Goal: Task Accomplishment & Management: Complete application form

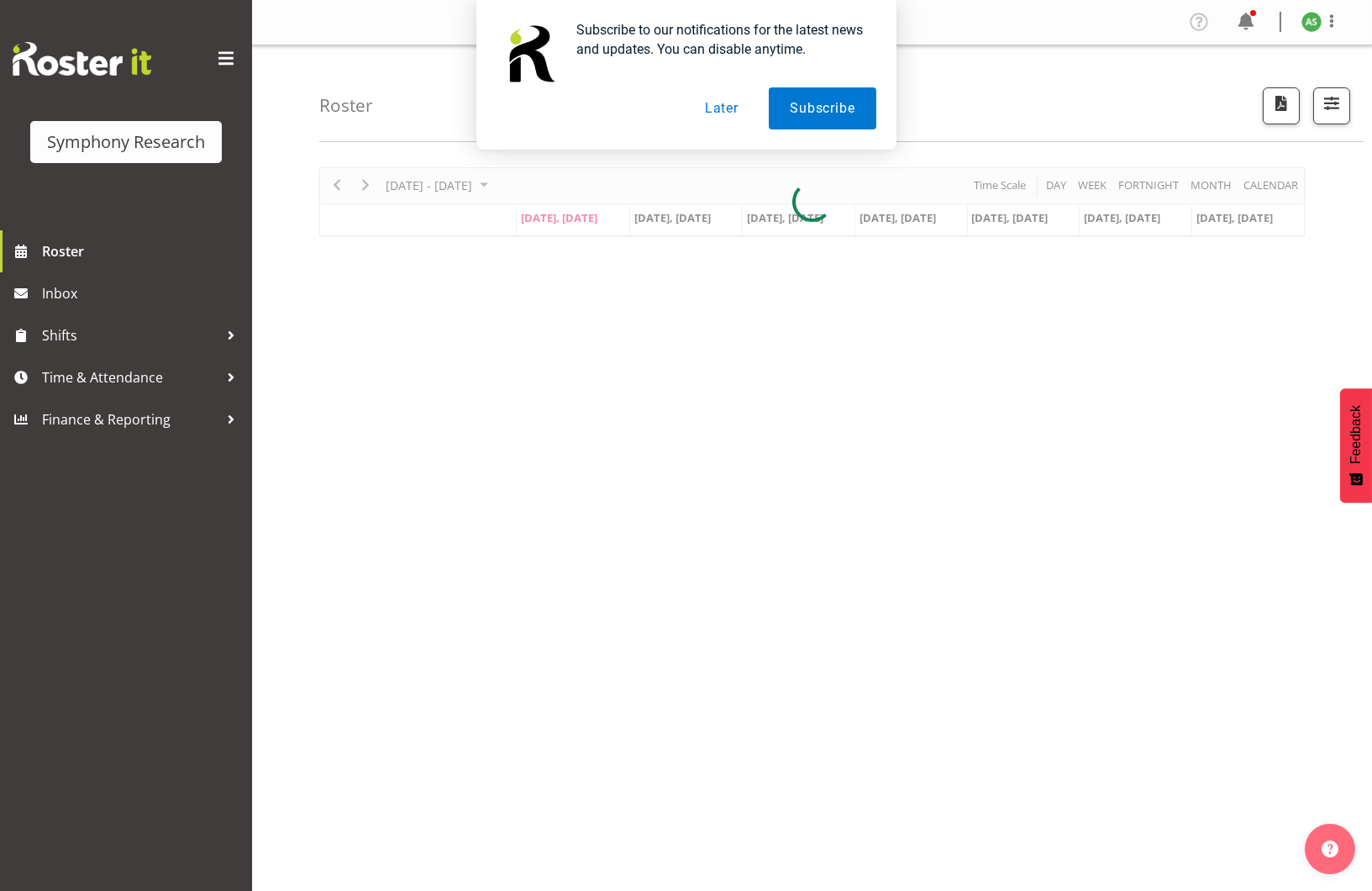
click at [844, 435] on div "[DATE] - [DATE] [DATE] Day Week Fortnight Month calendar Month Agenda Time Scal…" at bounding box center [845, 491] width 1053 height 673
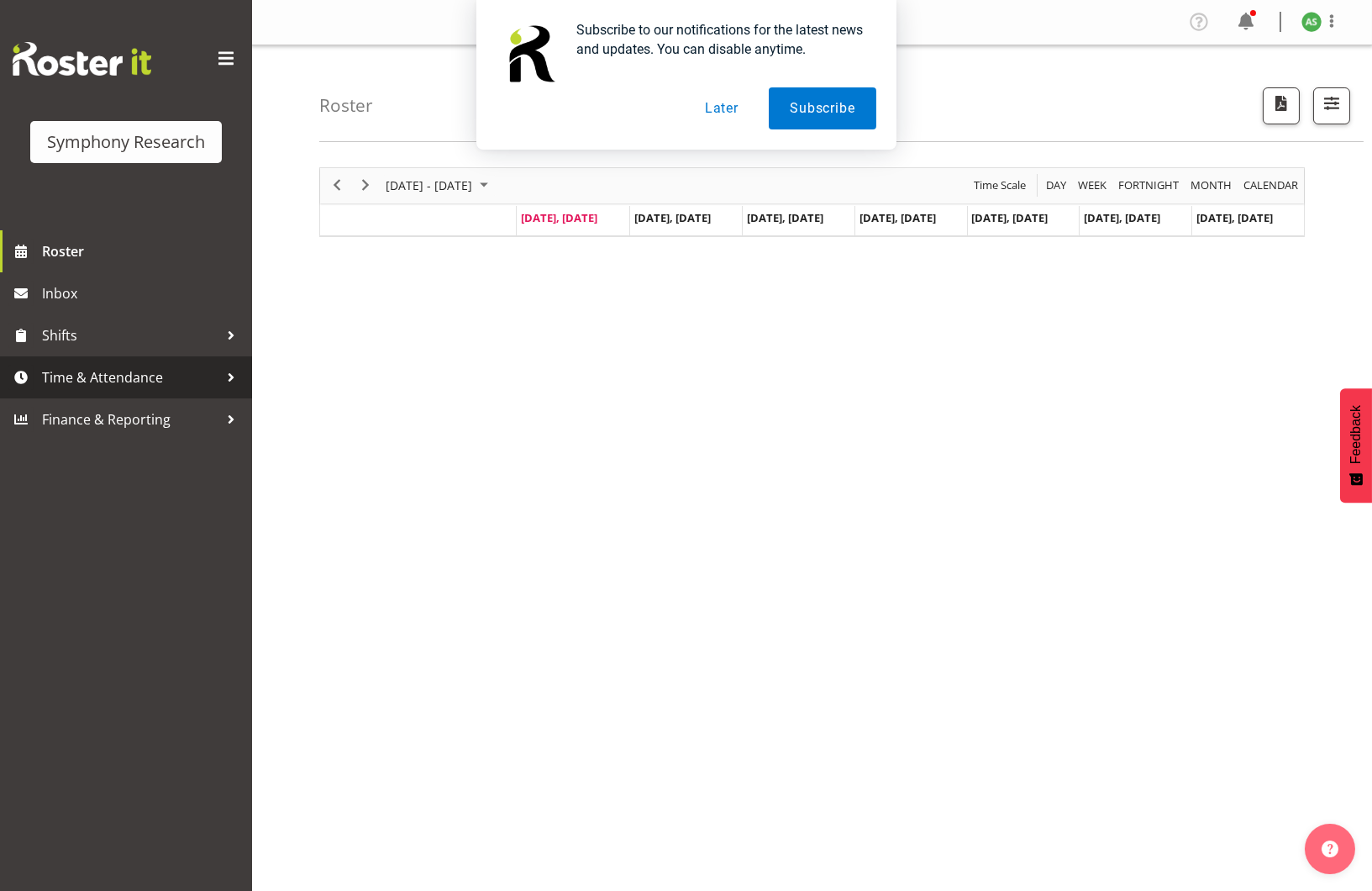
click at [135, 376] on span "Time & Attendance" at bounding box center [130, 377] width 177 height 26
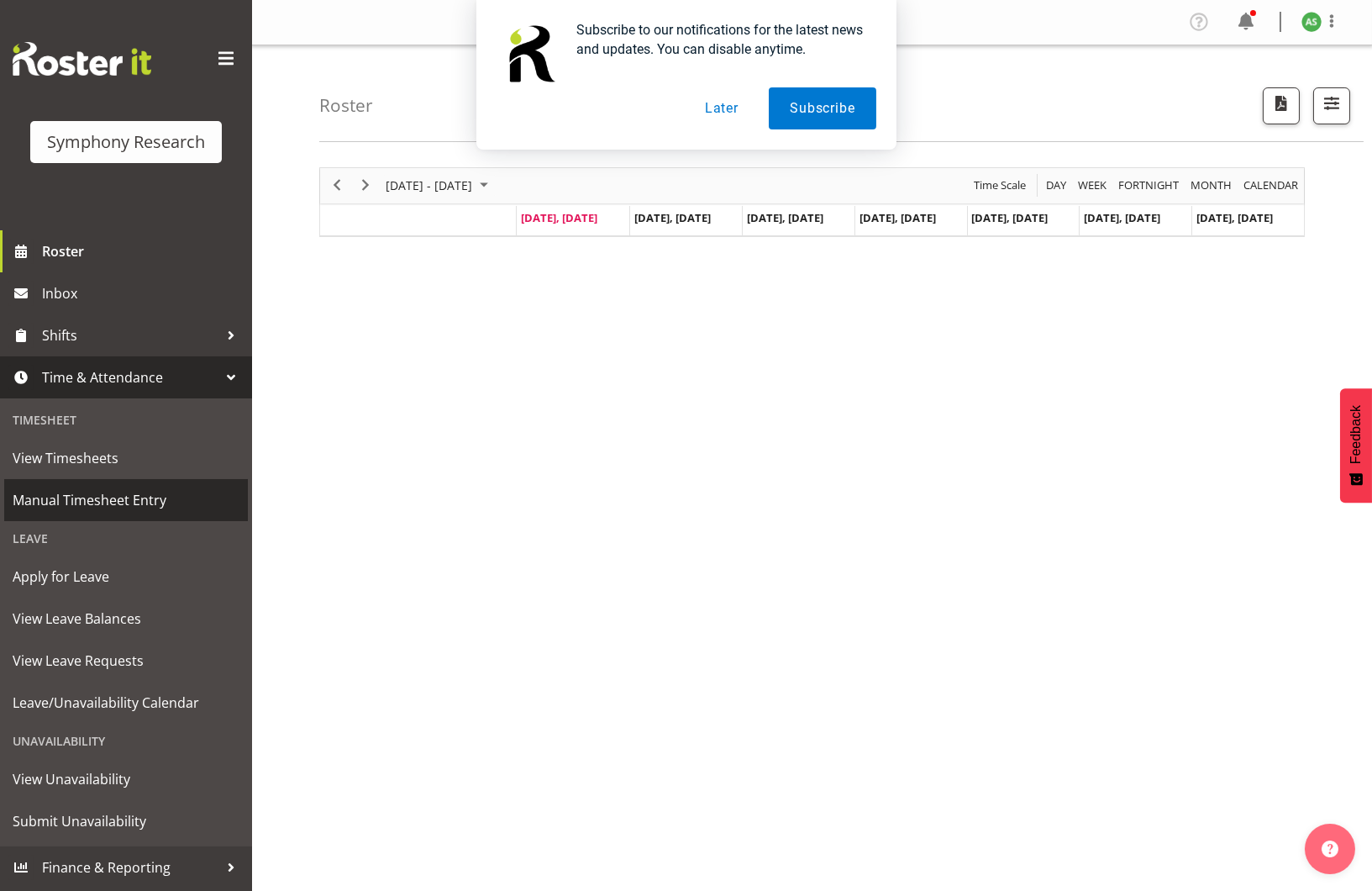
click at [142, 495] on span "Manual Timesheet Entry" at bounding box center [125, 500] width 227 height 26
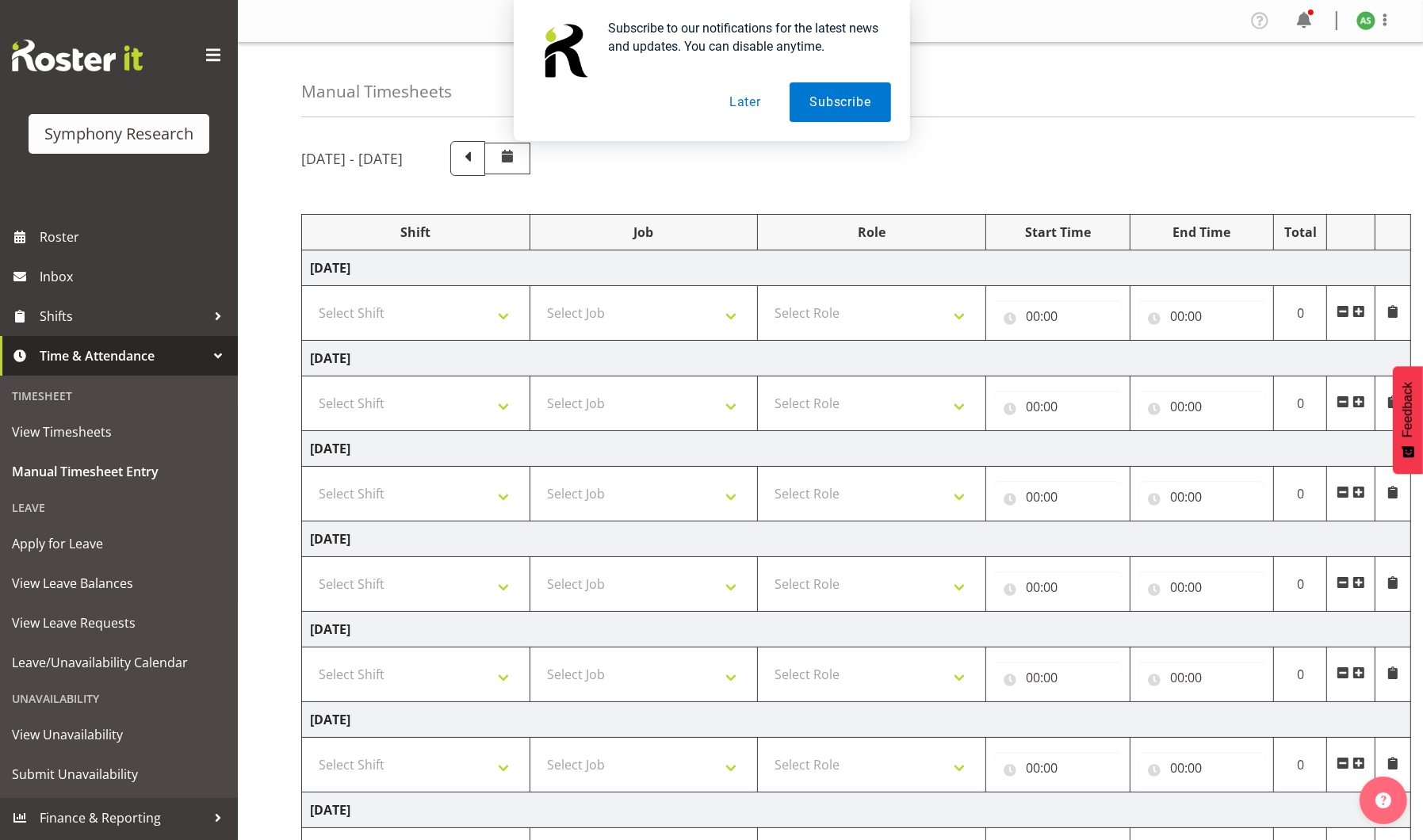
click at [1293, 313] on span at bounding box center [1359, 312] width 13 height 13
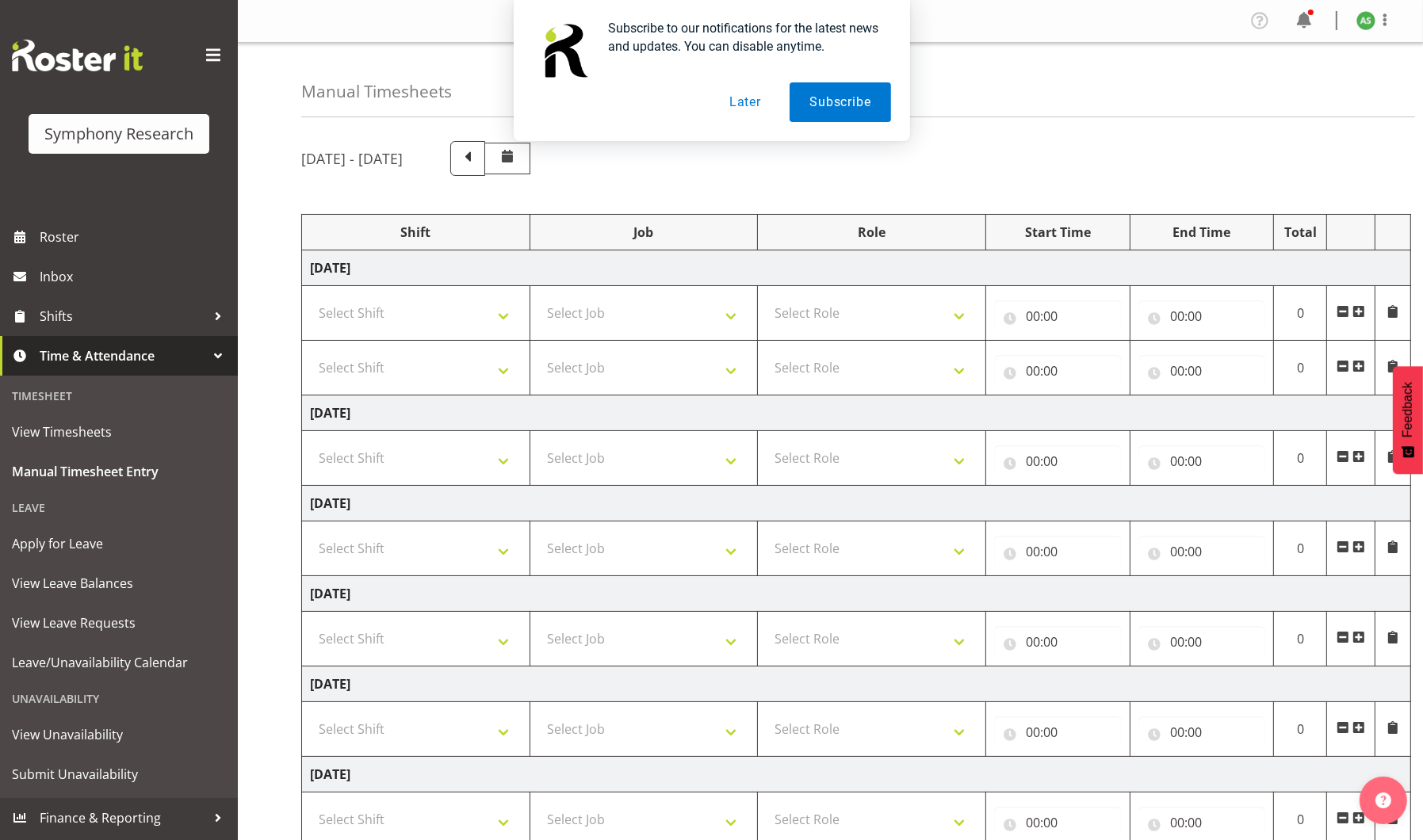
click at [1293, 313] on span at bounding box center [1359, 312] width 13 height 13
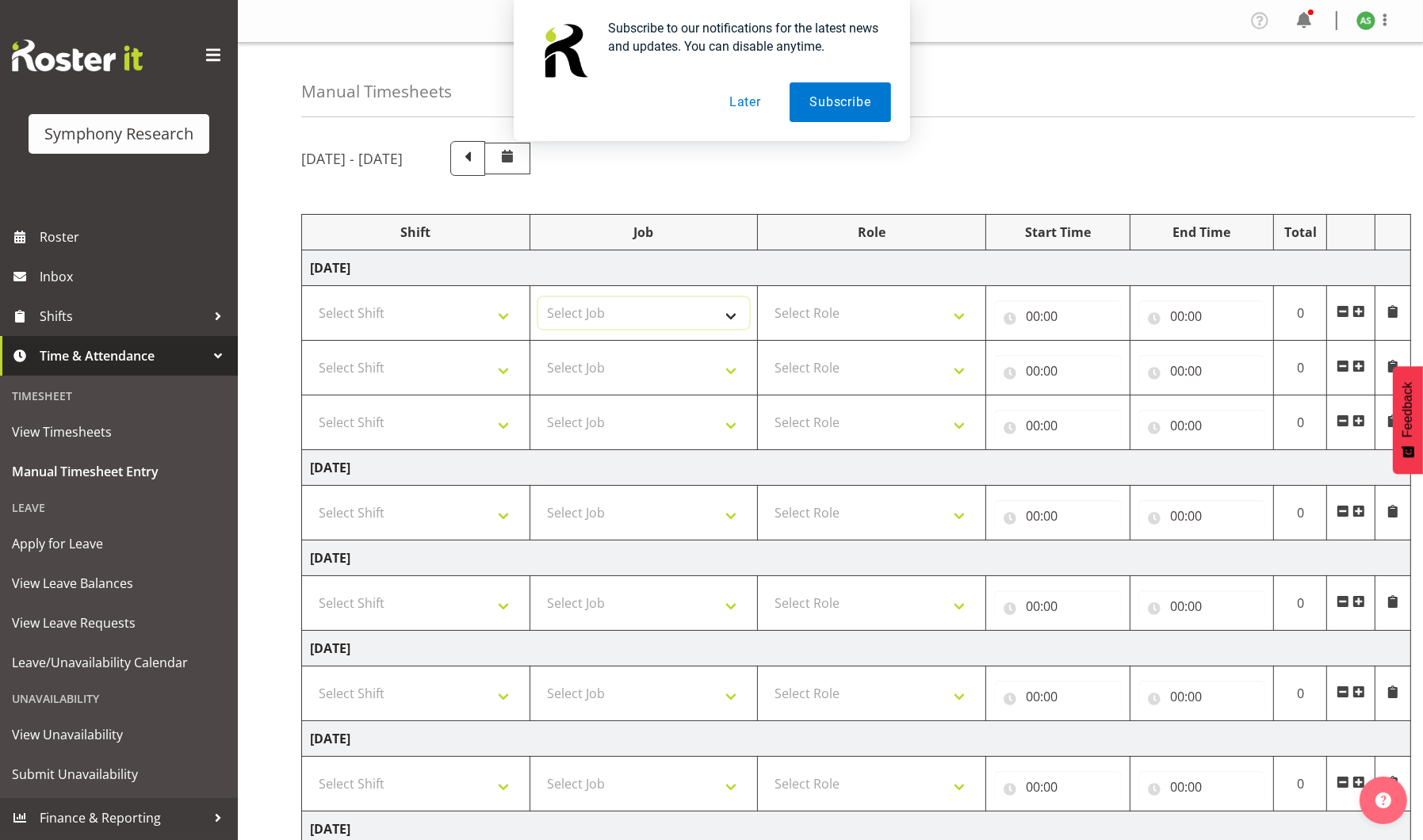
click at [718, 328] on select "Select Job 550060 IF Admin 553492 World Poll Aus Wave 2 Main 2025 553493 World …" at bounding box center [644, 313] width 211 height 31
click at [879, 361] on select "Select Role Briefing Interviewing" at bounding box center [871, 367] width 211 height 31
select select "47"
click at [766, 352] on select "Select Role Briefing Interviewing" at bounding box center [871, 367] width 211 height 31
click at [883, 318] on select "Select Role Briefing Interviewing" at bounding box center [871, 313] width 211 height 31
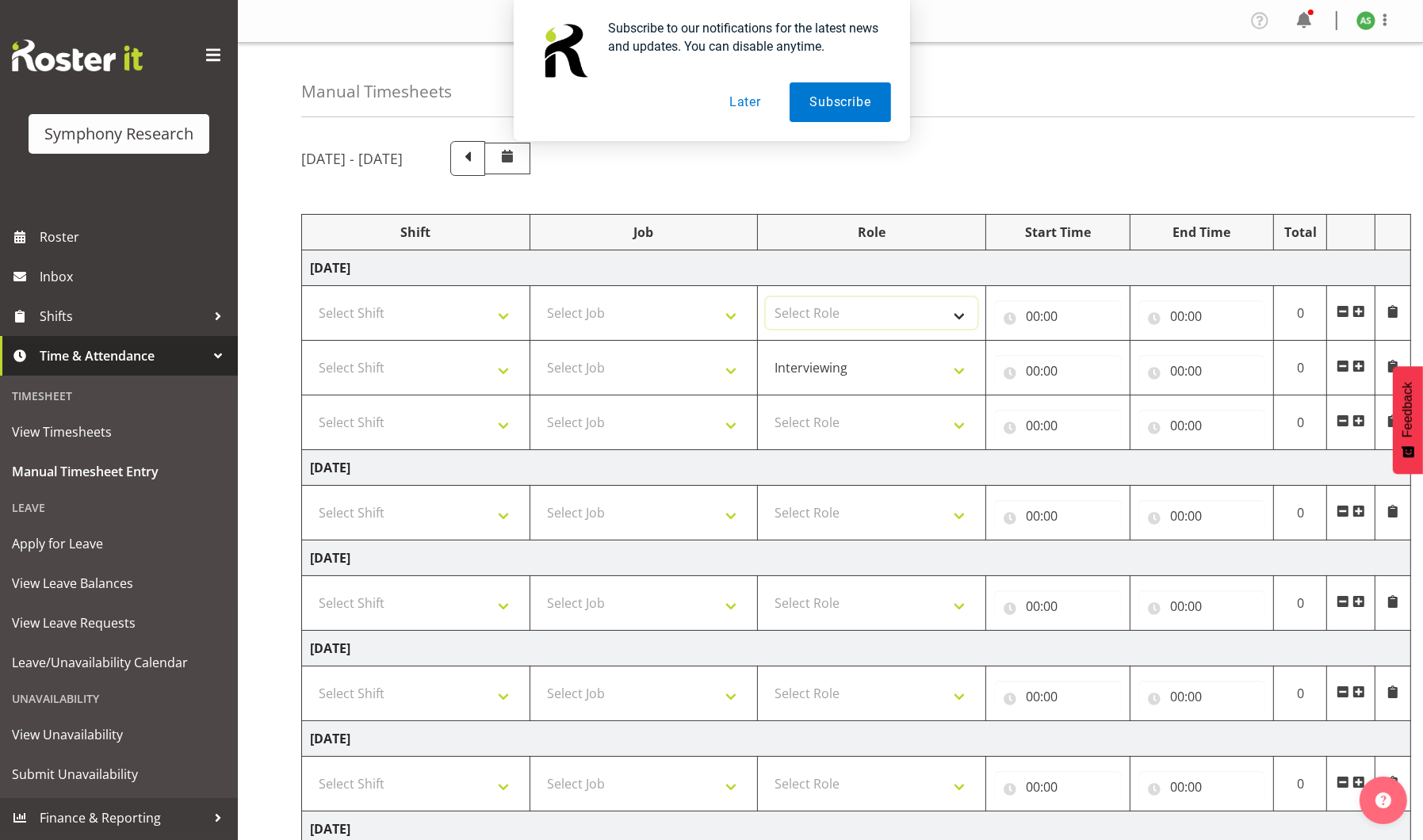
select select "47"
click at [766, 297] on select "Select Role Briefing Interviewing" at bounding box center [871, 313] width 211 height 31
click at [879, 415] on select "Select Role Briefing Interviewing" at bounding box center [871, 422] width 211 height 31
select select "47"
click at [766, 407] on select "Select Role Briefing Interviewing" at bounding box center [871, 422] width 211 height 31
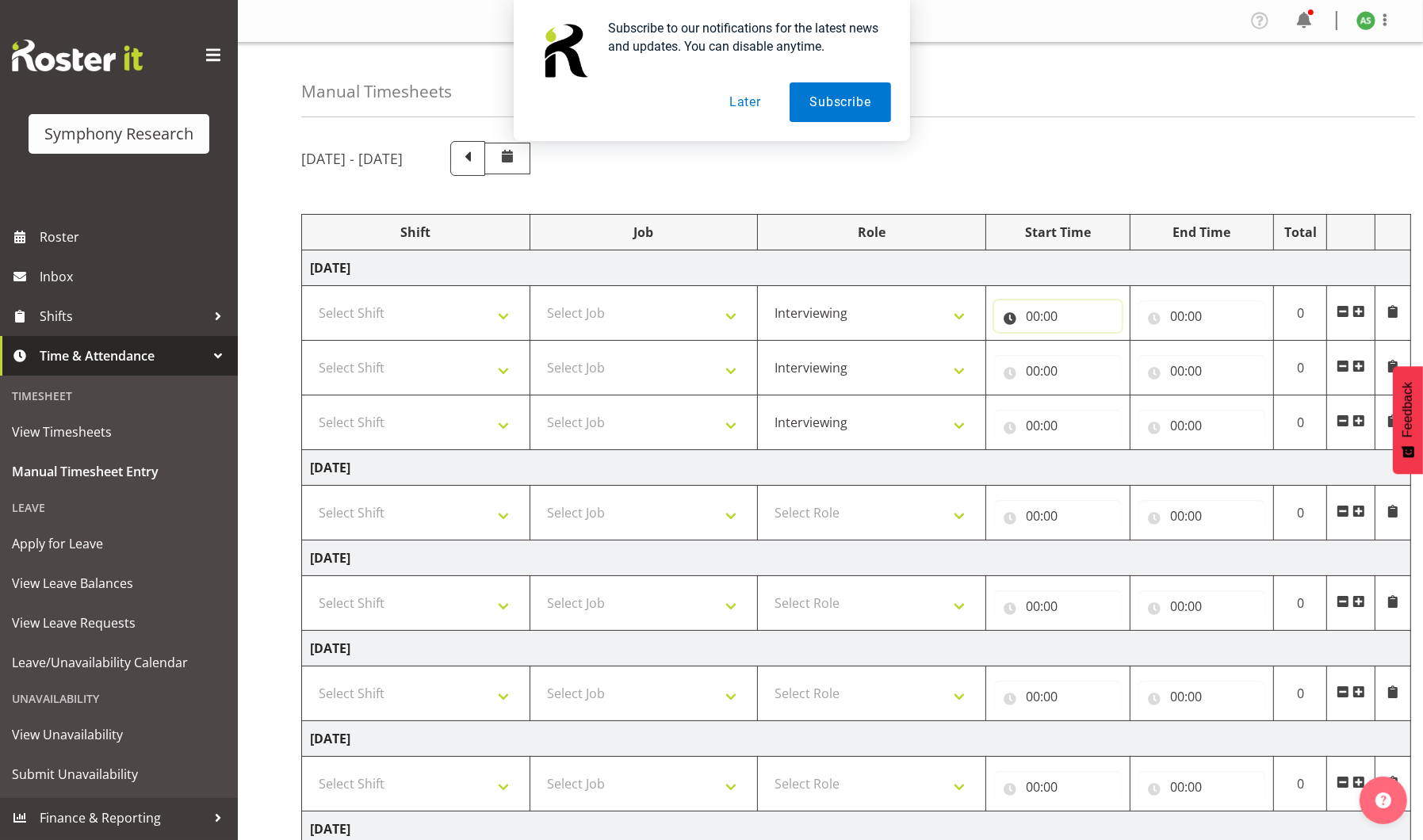
click at [1038, 316] on input "00:00" at bounding box center [1058, 315] width 127 height 31
click at [1101, 362] on select "00 01 02 03 04 05 06 07 08 09 10 11 12 13 14 15 16 17 18 19 20 21 22 23" at bounding box center [1102, 356] width 36 height 31
select select "13"
click at [1084, 341] on select "00 01 02 03 04 05 06 07 08 09 10 11 12 13 14 15 16 17 18 19 20 21 22 23" at bounding box center [1102, 356] width 36 height 31
type input "13:00"
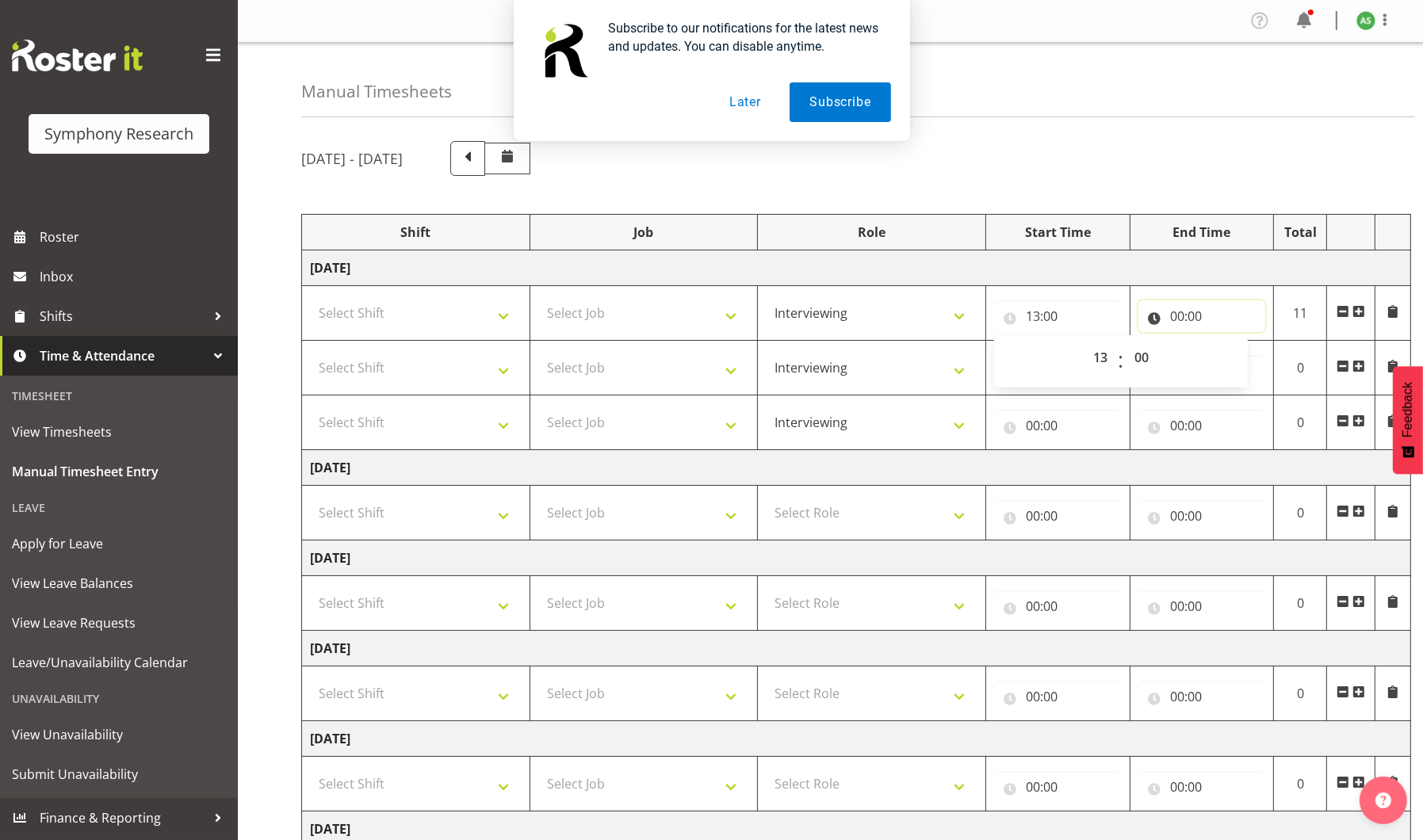
click at [1182, 308] on input "00:00" at bounding box center [1202, 315] width 127 height 31
click at [1240, 352] on select "00 01 02 03 04 05 06 07 08 09 10 11 12 13 14 15 16 17 18 19 20 21 22 23" at bounding box center [1247, 356] width 36 height 31
select select "16"
click at [1229, 341] on select "00 01 02 03 04 05 06 07 08 09 10 11 12 13 14 15 16 17 18 19 20 21 22 23" at bounding box center [1247, 356] width 36 height 31
type input "16:00"
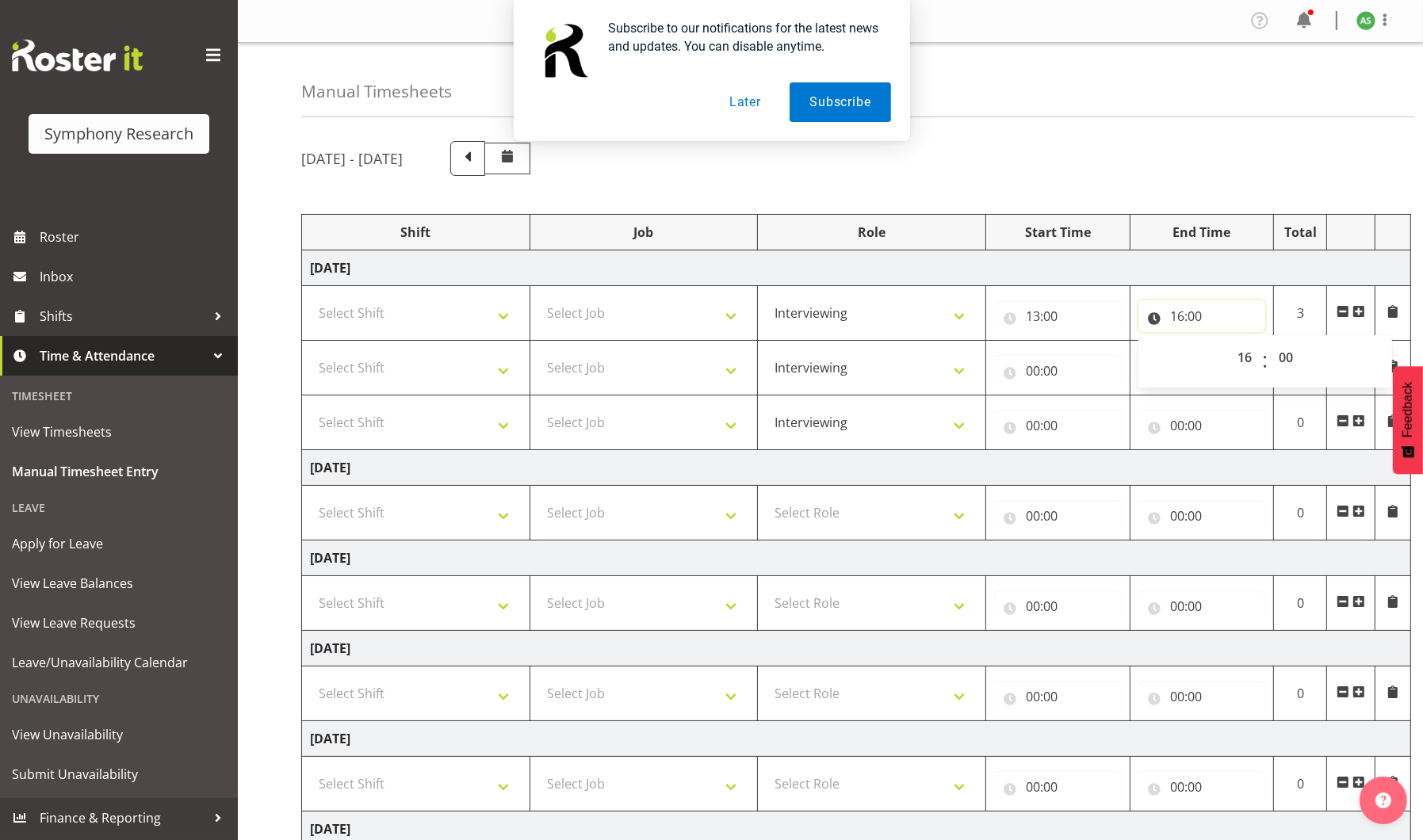
click at [1199, 316] on input "16:00" at bounding box center [1202, 315] width 127 height 31
click at [1195, 310] on input "16:00" at bounding box center [1202, 315] width 127 height 31
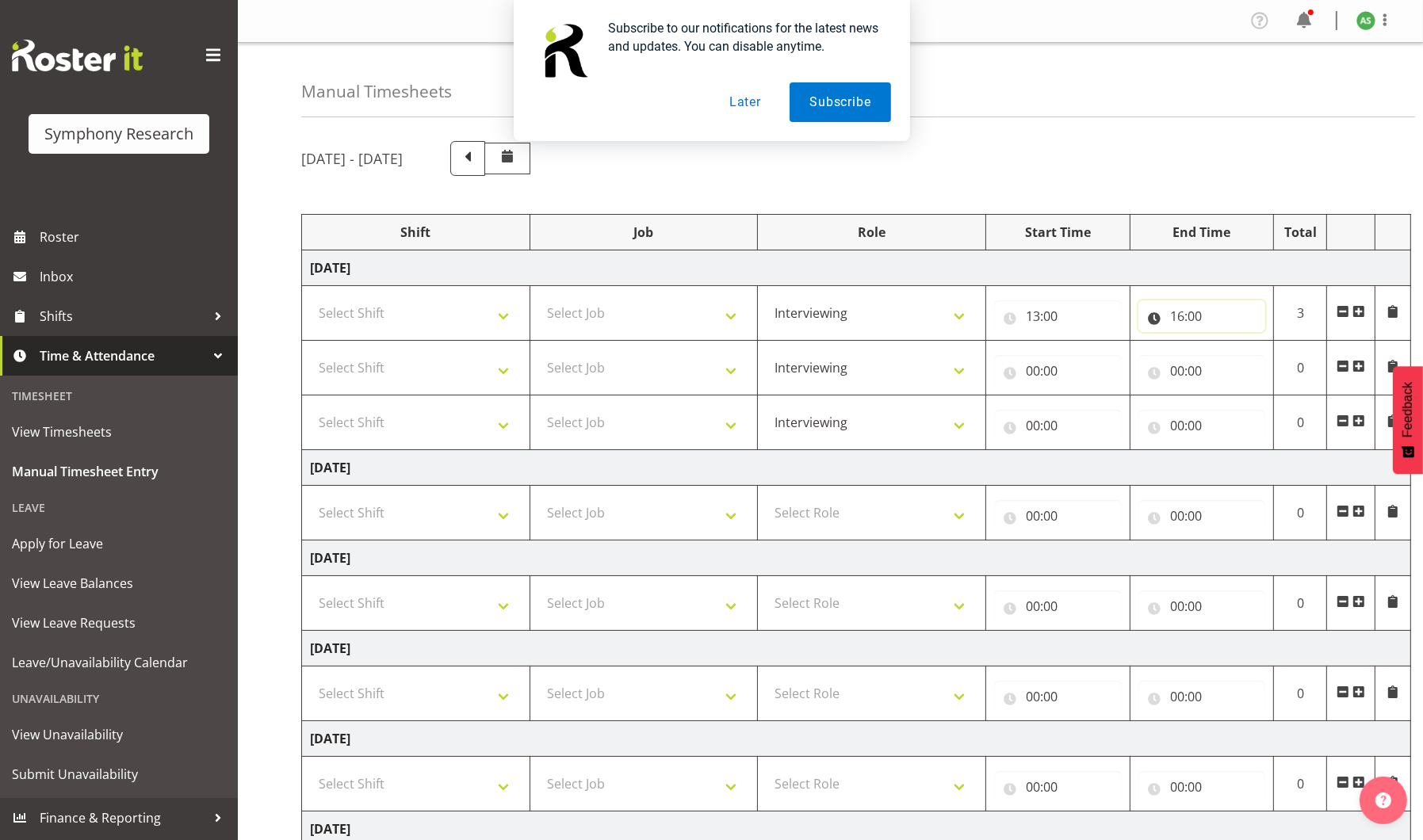
click at [1195, 310] on input "16:00" at bounding box center [1202, 315] width 127 height 31
click at [1288, 352] on select "00 01 02 03 04 05 06 07 08 09 10 11 12 13 14 15 16 17 18 19 20 21 22 23 24 25 2…" at bounding box center [1288, 356] width 36 height 31
select select "30"
click at [1270, 341] on select "00 01 02 03 04 05 06 07 08 09 10 11 12 13 14 15 16 17 18 19 20 21 22 23 24 25 2…" at bounding box center [1288, 356] width 36 height 31
type input "16:30"
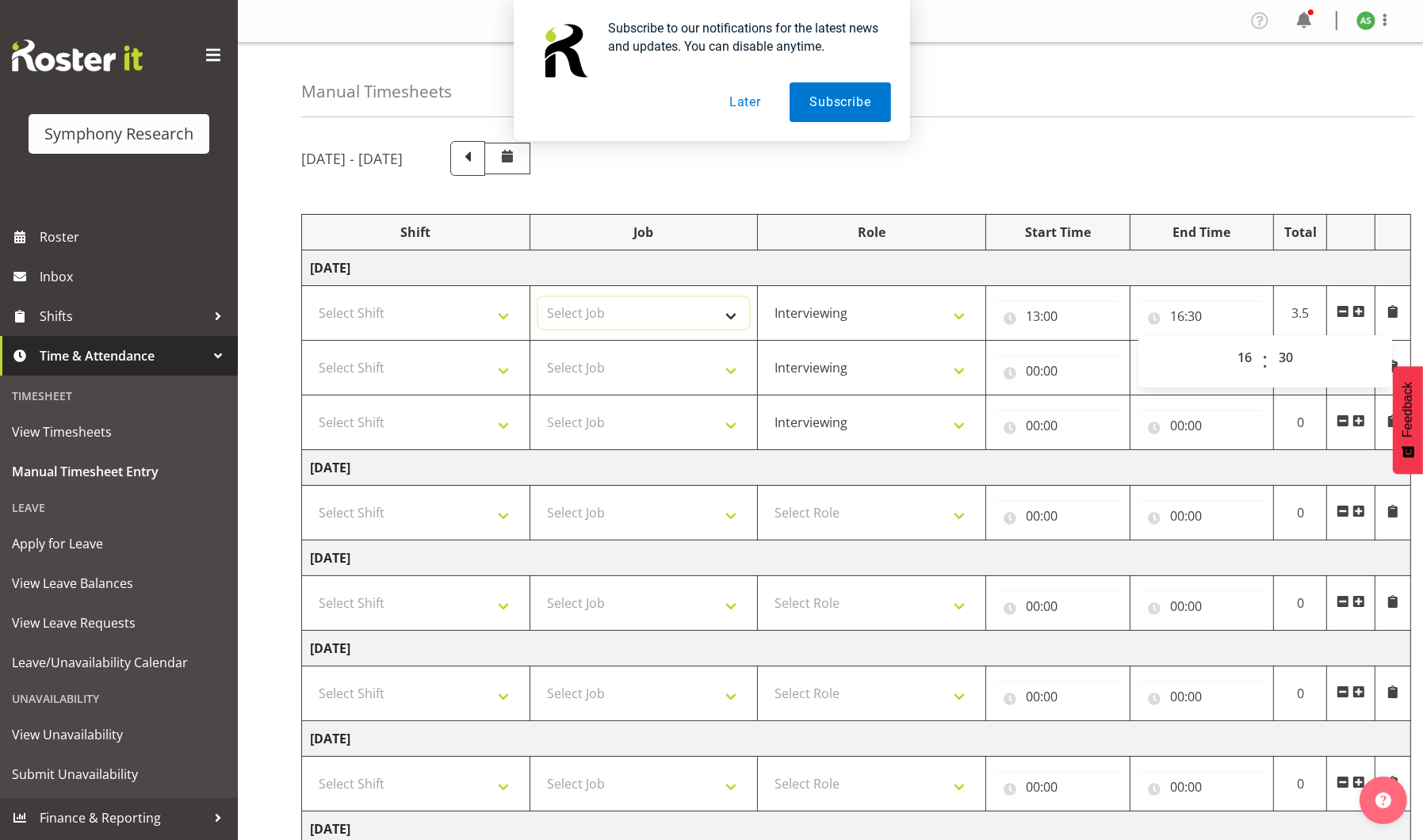
click at [730, 317] on select "Select Job 550060 IF Admin 553492 World Poll Aus Wave 2 Main 2025 553493 World …" at bounding box center [644, 313] width 211 height 31
select select "10730"
click at [538, 297] on select "Select Job 550060 IF Admin 553492 World Poll Aus Wave 2 Main 2025 553493 World …" at bounding box center [644, 313] width 211 height 31
click at [504, 321] on select "Select Shift !!Weekend Residential (Roster IT Shift Label) *Business 9/10am ~ 4…" at bounding box center [416, 313] width 211 height 31
select select "26078"
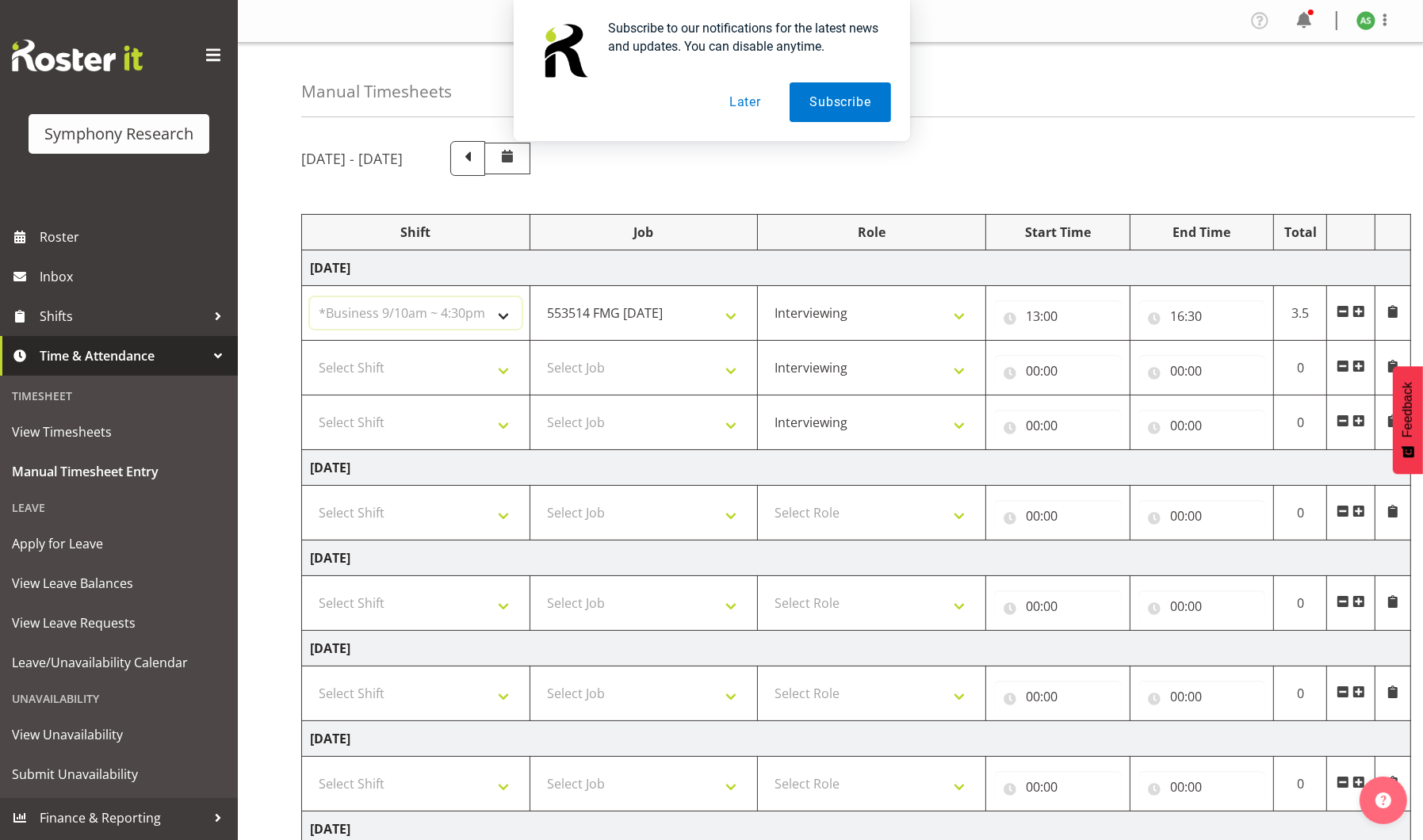
click at [310, 297] on select "Select Shift !!Weekend Residential (Roster IT Shift Label) *Business 9/10am ~ 4…" at bounding box center [416, 313] width 211 height 31
click at [623, 373] on select "Select Job 550060 IF Admin 553492 World Poll Aus Wave 2 Main 2025 553493 World …" at bounding box center [644, 367] width 211 height 31
select select "10732"
click at [538, 352] on select "Select Job 550060 IF Admin 553492 World Poll Aus Wave 2 Main 2025 553493 World …" at bounding box center [644, 367] width 211 height 31
click at [494, 371] on select "Select Shift !!Weekend Residential (Roster IT Shift Label) *Business 9/10am ~ 4…" at bounding box center [416, 367] width 211 height 31
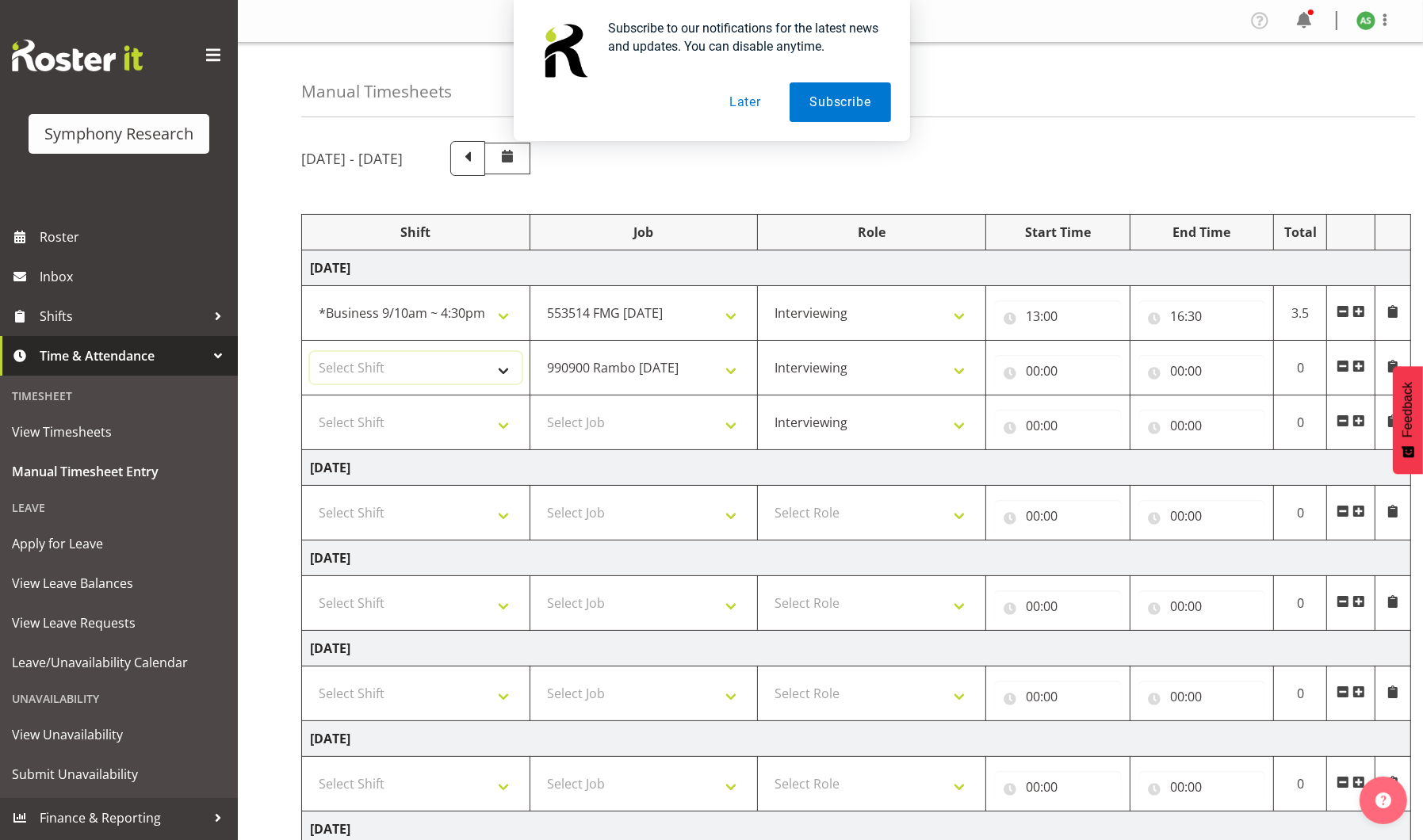
select select "2690"
click at [310, 352] on select "Select Shift !!Weekend Residential (Roster IT Shift Label) *Business 9/10am ~ 4…" at bounding box center [416, 367] width 211 height 31
click at [1032, 373] on input "00:00" at bounding box center [1058, 370] width 127 height 31
click at [1103, 413] on select "00 01 02 03 04 05 06 07 08 09 10 11 12 13 14 15 16 17 18 19 20 21 22 23" at bounding box center [1102, 411] width 36 height 31
select select "17"
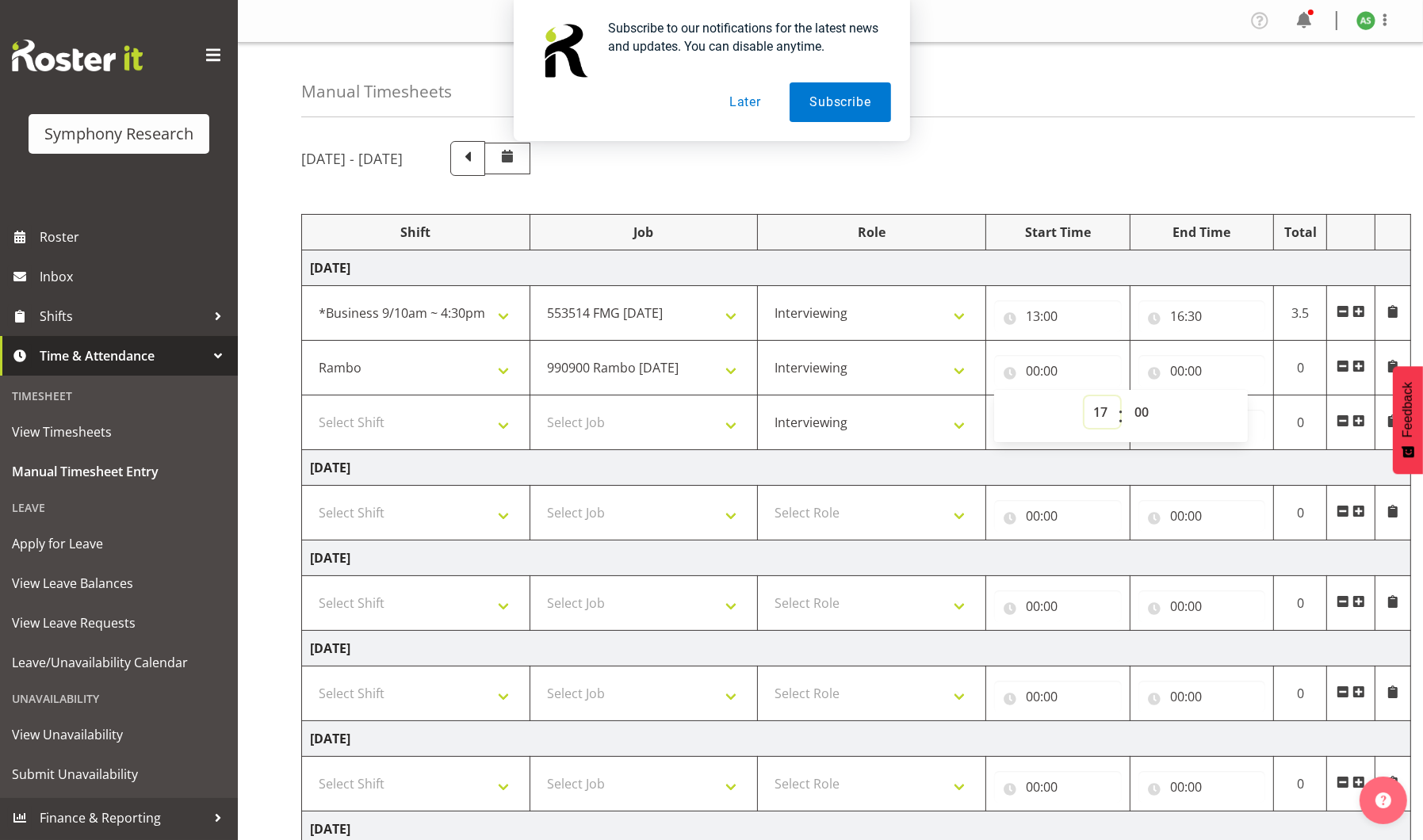
click at [1084, 396] on select "00 01 02 03 04 05 06 07 08 09 10 11 12 13 14 15 16 17 18 19 20 21 22 23" at bounding box center [1102, 411] width 36 height 31
type input "17:00"
click at [1175, 371] on input "00:00" at bounding box center [1202, 370] width 127 height 31
click at [1251, 413] on select "00 01 02 03 04 05 06 07 08 09 10 11 12 13 14 15 16 17 18 19 20 21 22 23" at bounding box center [1247, 411] width 36 height 31
select select "21"
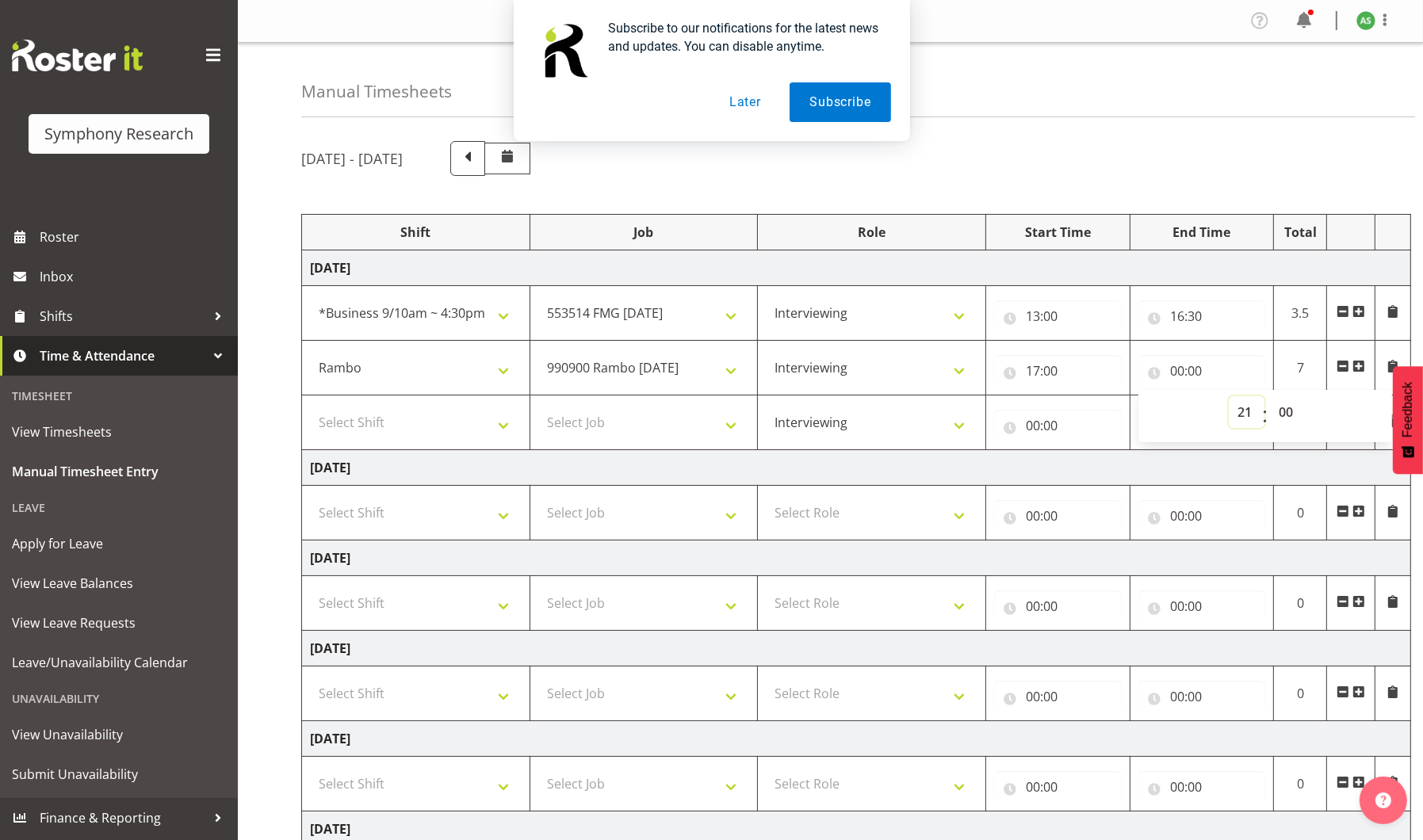
click at [1229, 396] on select "00 01 02 03 04 05 06 07 08 09 10 11 12 13 14 15 16 17 18 19 20 21 22 23" at bounding box center [1247, 411] width 36 height 31
type input "21:00"
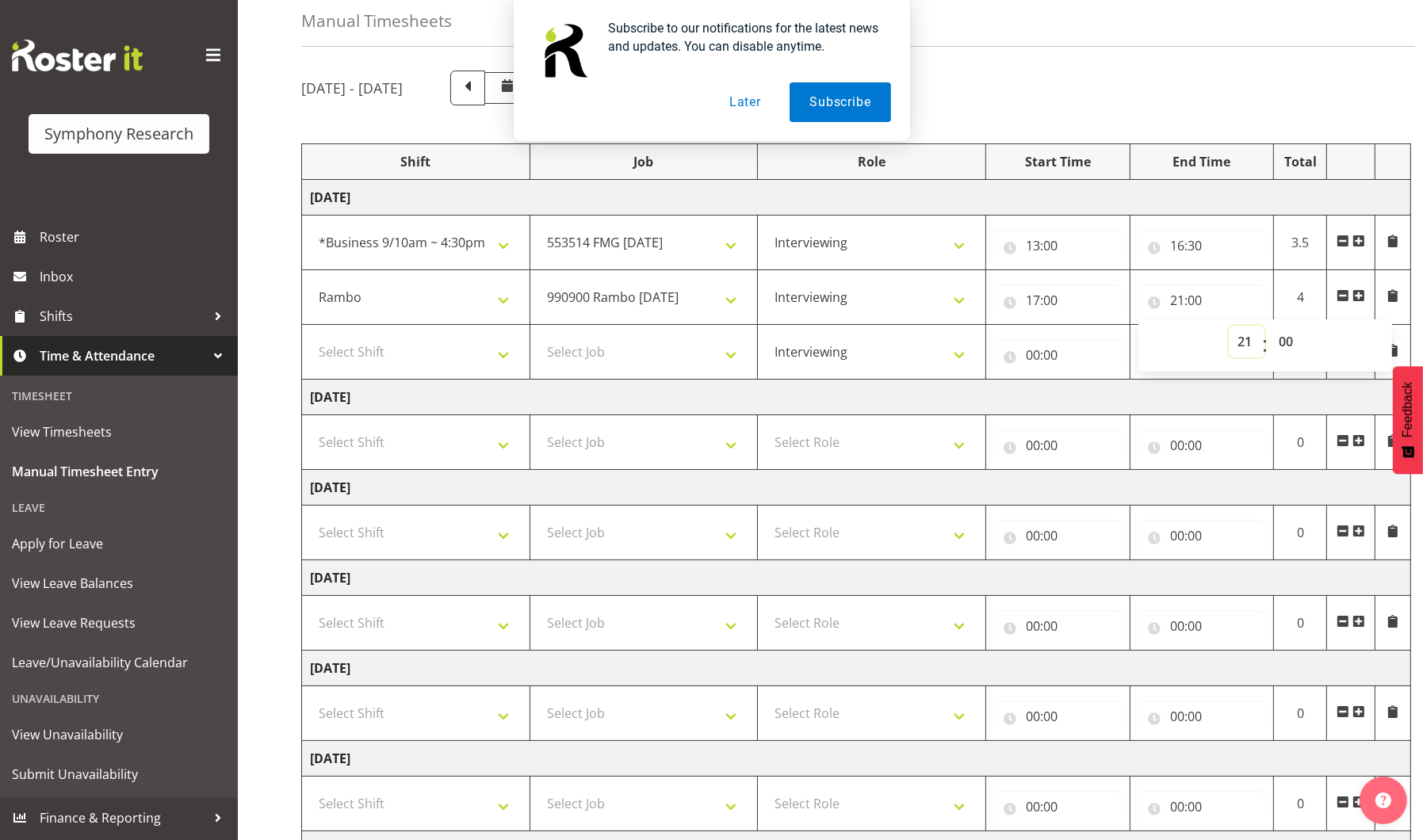
scroll to position [258, 0]
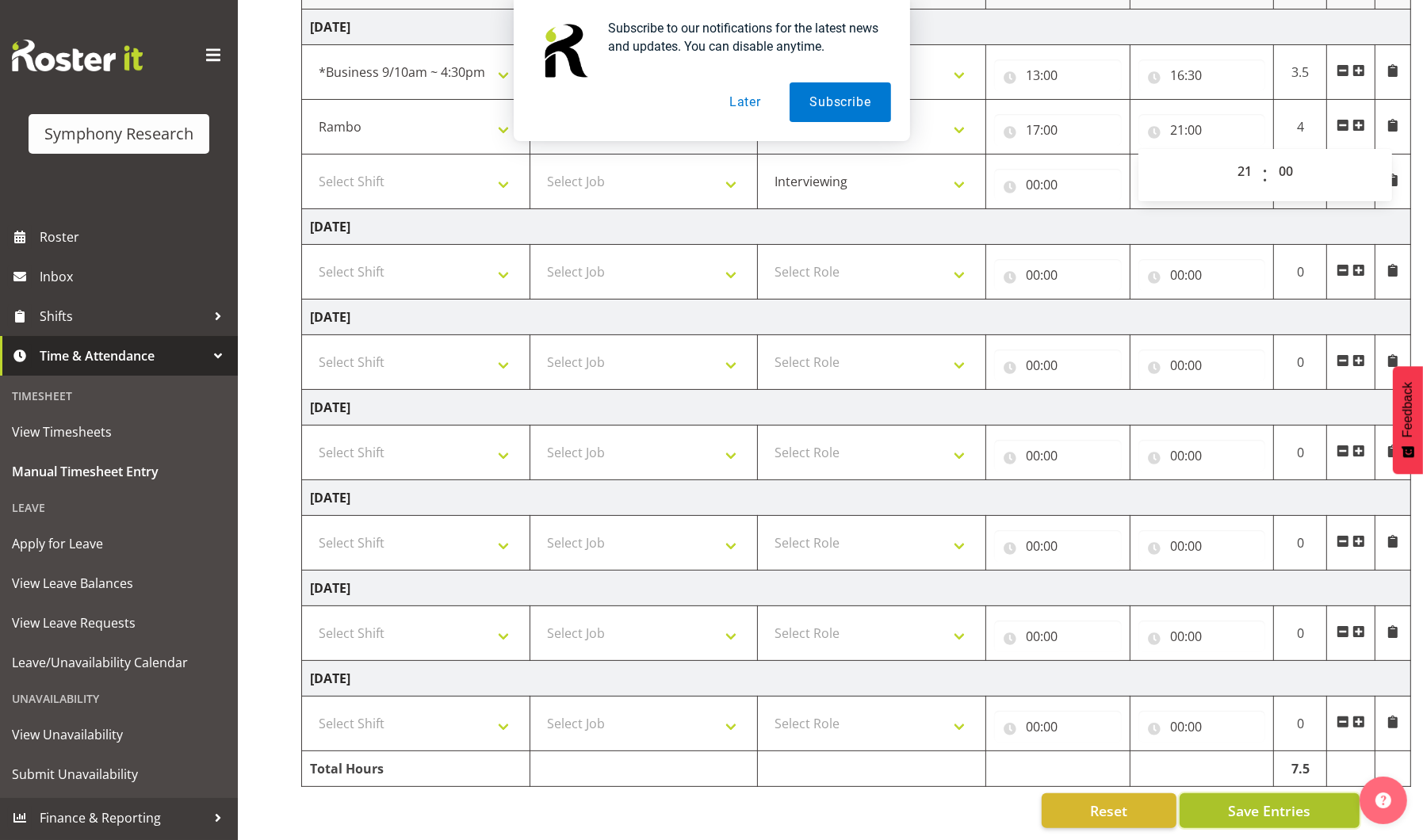
click at [1268, 801] on span "Save Entries" at bounding box center [1269, 810] width 82 height 21
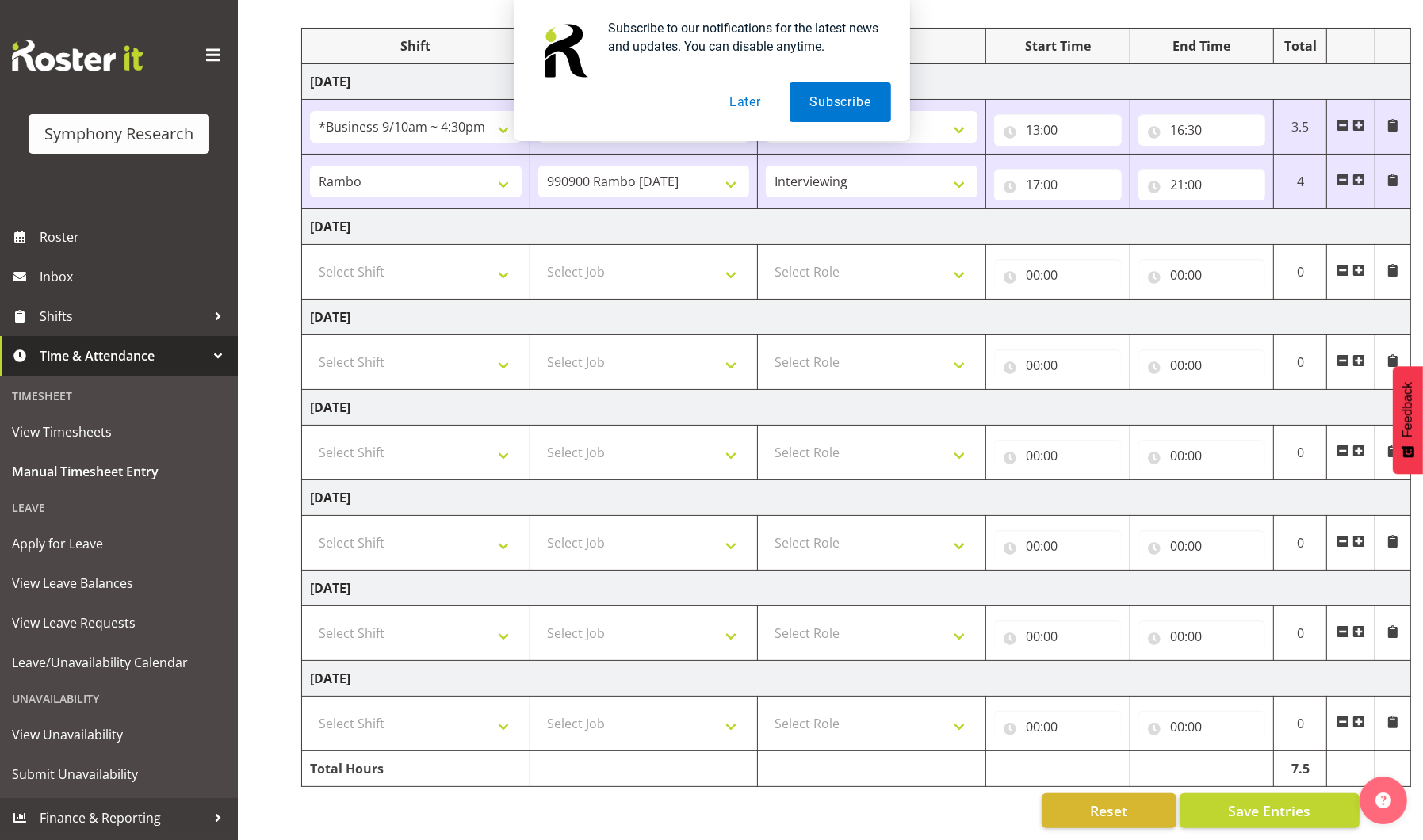
click at [745, 107] on button "Later" at bounding box center [745, 102] width 72 height 39
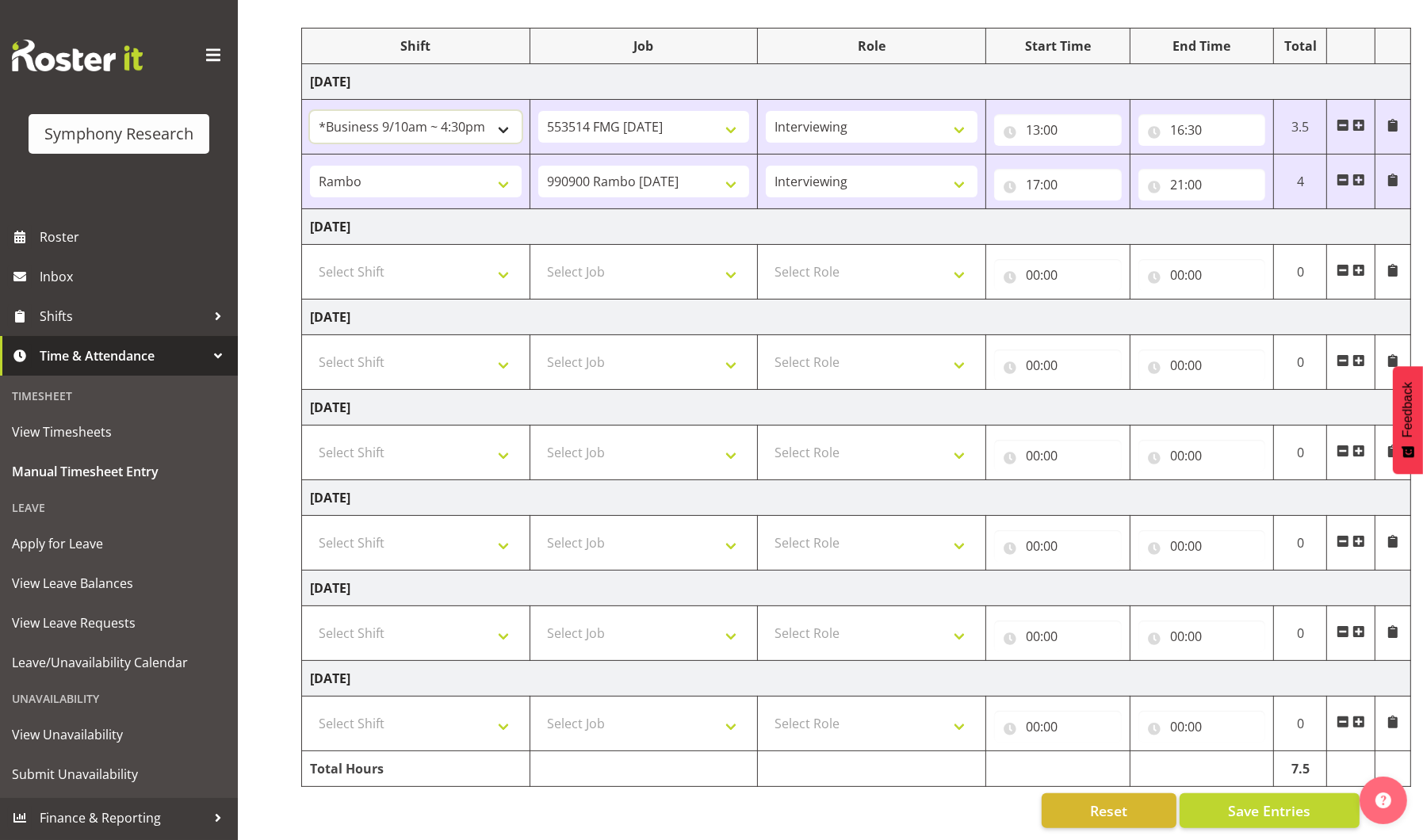
click at [500, 114] on select "!!Weekend Residential (Roster IT Shift Label) *Business 9/10am ~ 4:30pm *Busine…" at bounding box center [416, 126] width 211 height 31
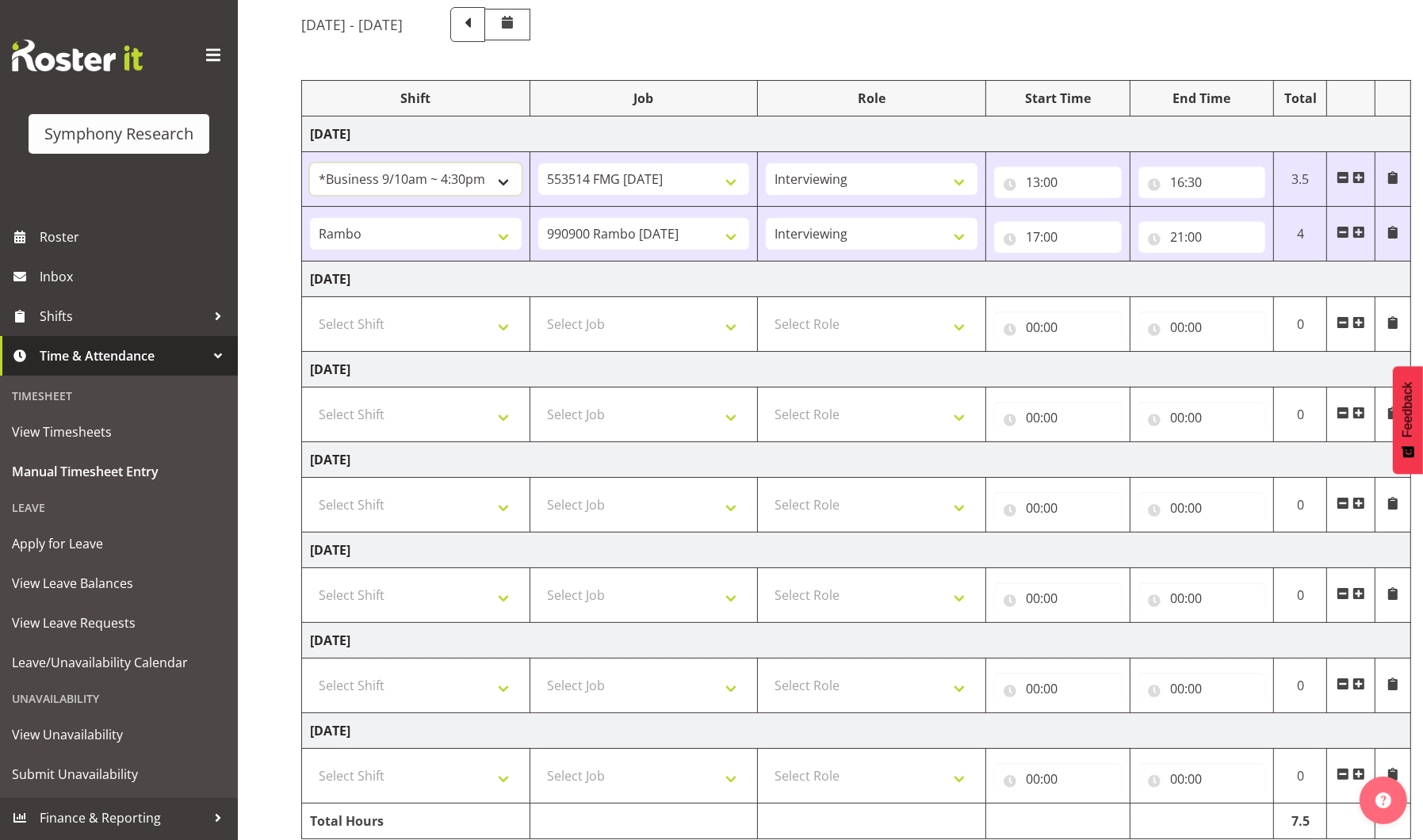
scroll to position [97, 0]
